Goal: Communication & Community: Answer question/provide support

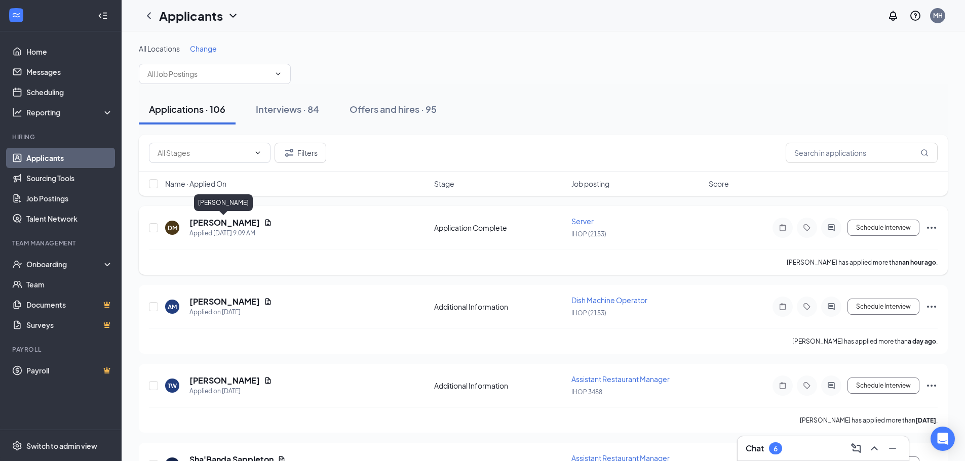
click at [217, 224] on h5 "[PERSON_NAME]" at bounding box center [224, 222] width 70 height 11
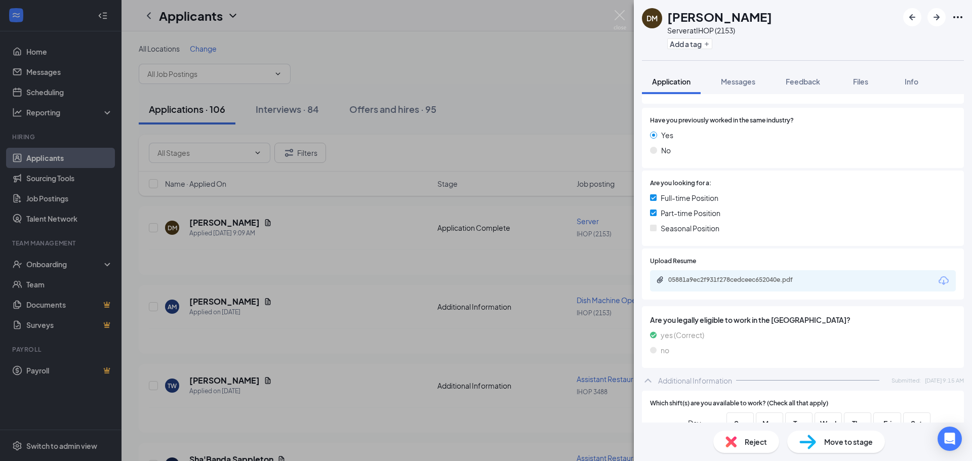
scroll to position [135, 0]
click at [727, 282] on div "05881a9ec2f931f278cedceec652040e.pdf" at bounding box center [739, 280] width 142 height 8
click at [735, 85] on span "Messages" at bounding box center [738, 81] width 34 height 9
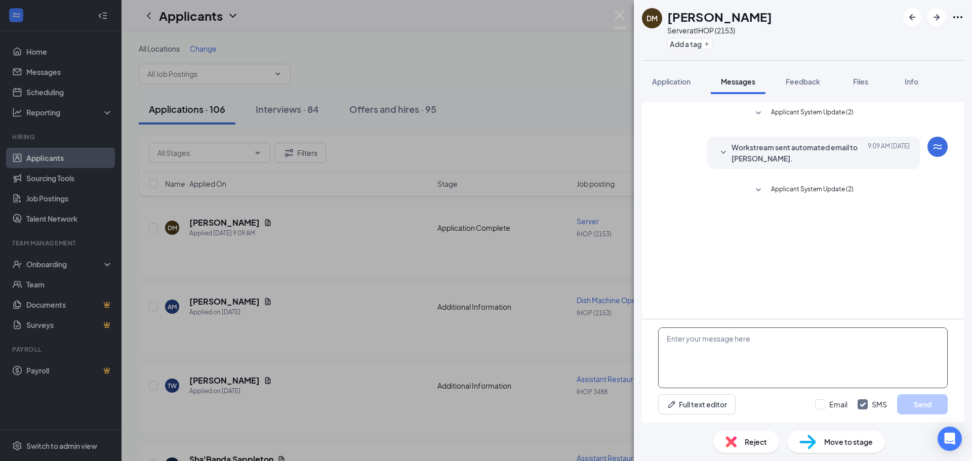
click at [765, 360] on textarea at bounding box center [803, 358] width 290 height 61
type textarea "Called an scheduled interview for 12:00 [DATE][DATE]. CB"
click at [912, 403] on button "Send" at bounding box center [922, 404] width 51 height 20
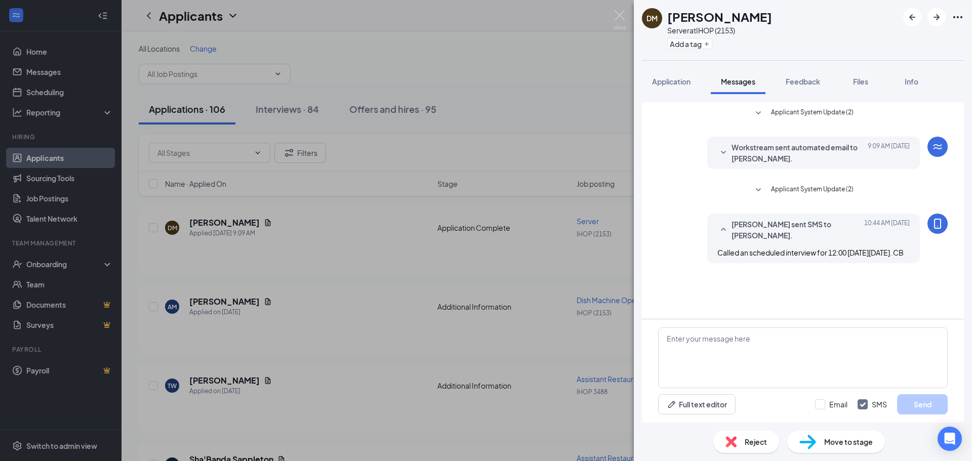
click at [544, 268] on div "DM [PERSON_NAME] Server at IHOP (2153) Add a tag Application Messages Feedback …" at bounding box center [486, 230] width 972 height 461
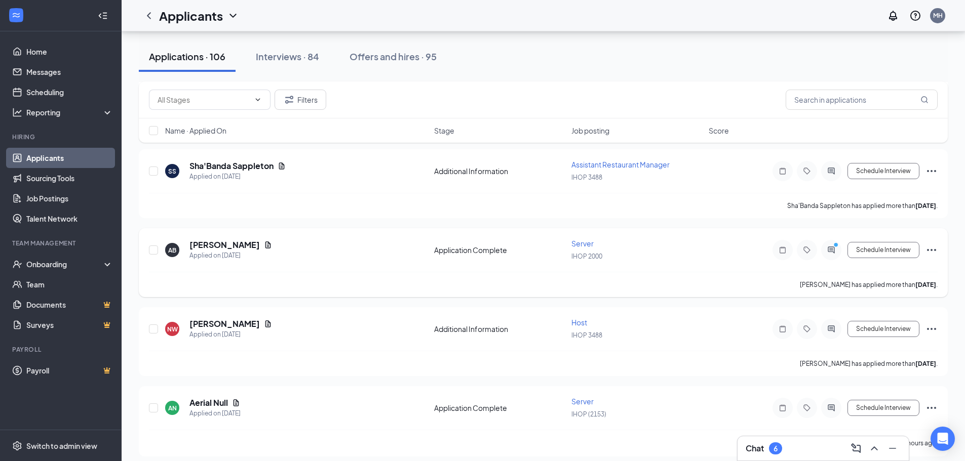
scroll to position [354, 0]
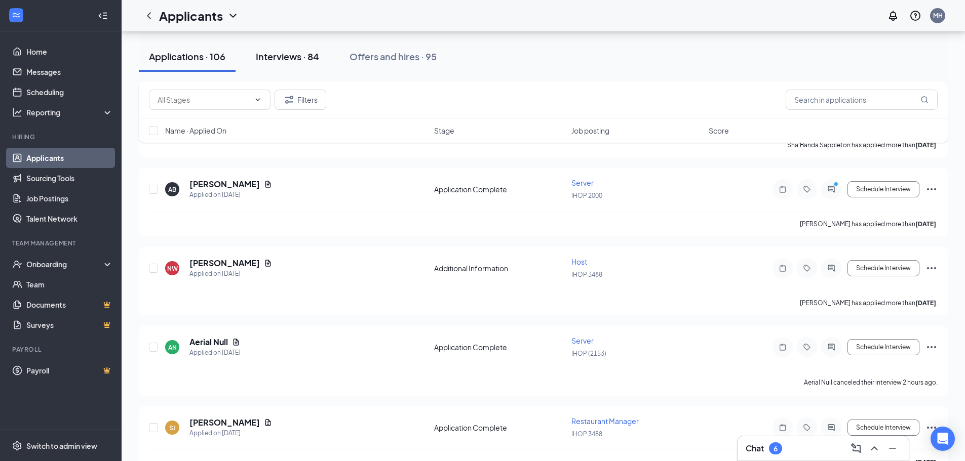
click at [286, 52] on div "Interviews · 84" at bounding box center [287, 56] width 63 height 13
